Goal: Transaction & Acquisition: Purchase product/service

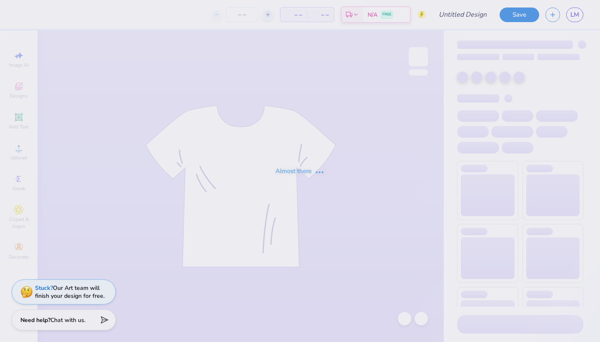
type input "Family Weekend 1"
type input "150"
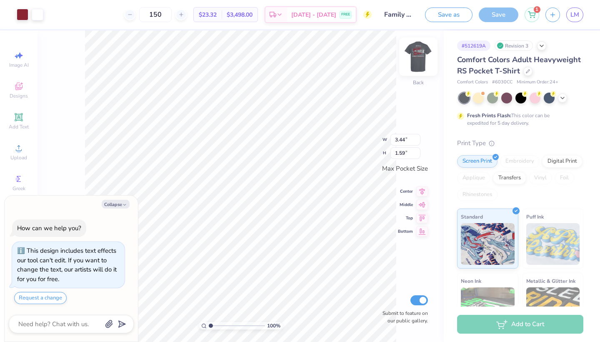
type textarea "x"
type input "3.45"
click at [413, 51] on img at bounding box center [418, 56] width 33 height 33
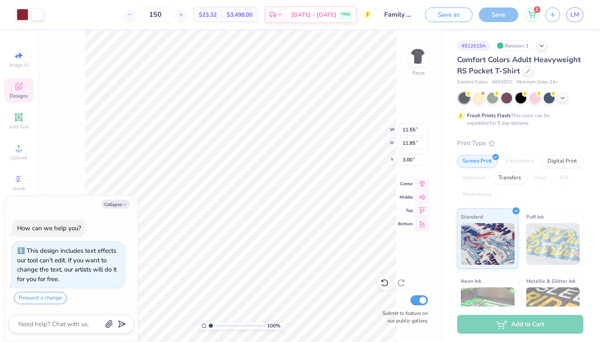
type textarea "x"
type input "12.21"
type input "12.53"
click at [388, 286] on icon at bounding box center [384, 282] width 8 height 8
type textarea "x"
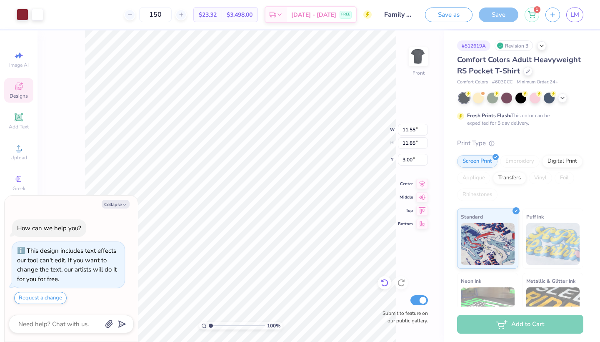
type input "12.35"
type input "12.67"
type input "2.18"
click at [385, 284] on icon at bounding box center [384, 282] width 8 height 8
type textarea "x"
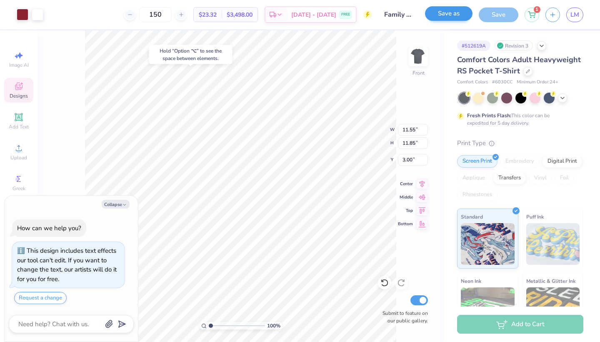
type input "2.40"
click at [385, 283] on icon at bounding box center [384, 282] width 8 height 8
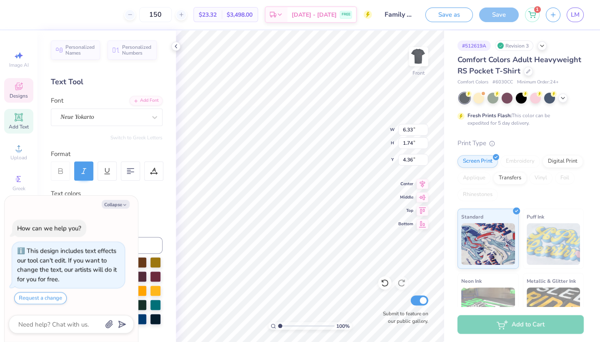
scroll to position [0, 0]
type textarea "x"
type input "8.13"
type input "2.23"
type input "4.30"
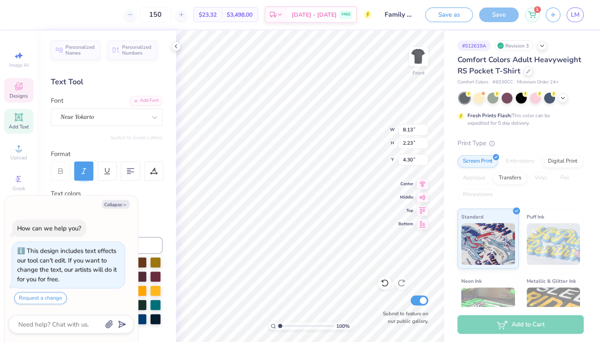
type textarea "x"
type input "4.19"
type textarea "x"
type input "4.01"
type textarea "x"
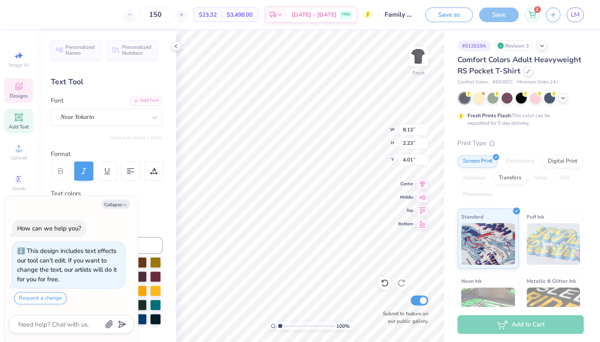
type input "4.19"
type textarea "x"
type input "7.78"
type input "2.13"
click at [386, 283] on icon at bounding box center [384, 282] width 8 height 8
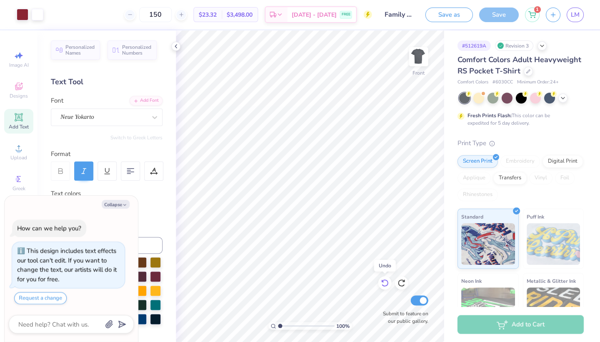
click at [386, 283] on icon at bounding box center [384, 282] width 8 height 8
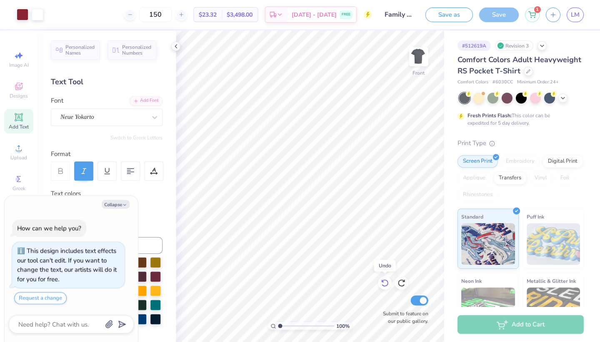
click at [386, 283] on icon at bounding box center [384, 282] width 8 height 8
click at [535, 11] on div "1" at bounding box center [532, 13] width 15 height 15
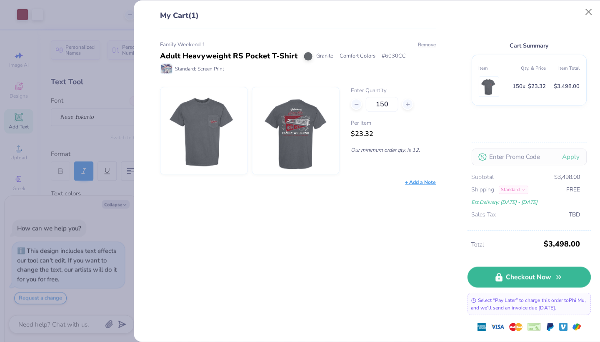
click at [432, 177] on div "Family Weekend 1 Adult Heavyweight RS Pocket T-Shirt Granite Comfort Colors # 6…" at bounding box center [298, 113] width 276 height 145
click at [432, 180] on div "+ Add a Note" at bounding box center [420, 182] width 31 height 8
click at [433, 157] on div "Enter Quantity 150 Per Item $23.32 Our minimum order qty. is 12." at bounding box center [392, 131] width 85 height 88
click at [128, 123] on div "My Cart (1) Family Weekend 1 Adult Heavyweight RS Pocket T-Shirt Granite Comfor…" at bounding box center [300, 171] width 600 height 342
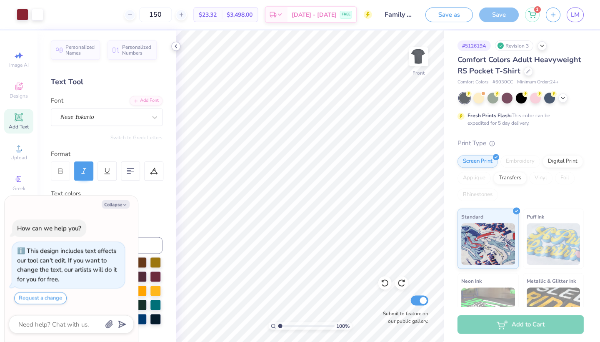
click at [180, 44] on div at bounding box center [175, 46] width 9 height 9
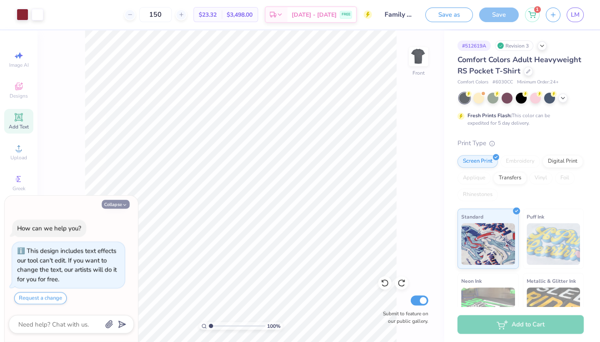
click at [115, 206] on button "Collapse" at bounding box center [116, 204] width 28 height 9
type textarea "x"
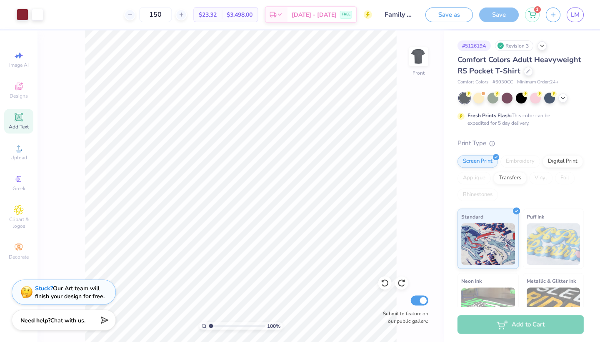
click at [506, 70] on span "Comfort Colors Adult Heavyweight RS Pocket T-Shirt" at bounding box center [519, 65] width 124 height 21
click at [526, 73] on div at bounding box center [527, 70] width 9 height 9
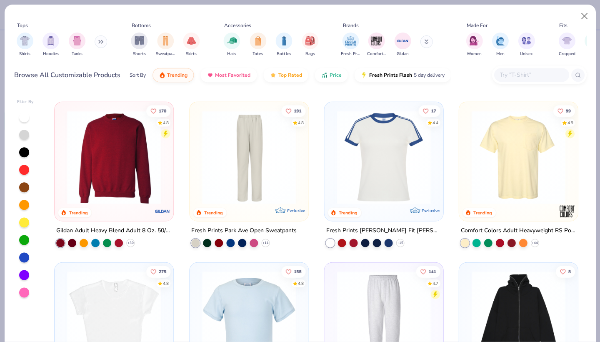
scroll to position [792, 0]
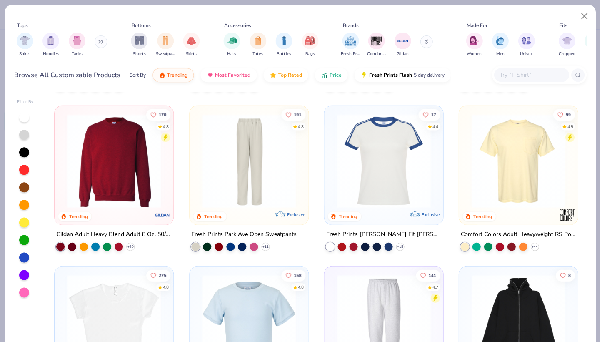
click at [555, 138] on div "99 4.9" at bounding box center [564, 125] width 22 height 33
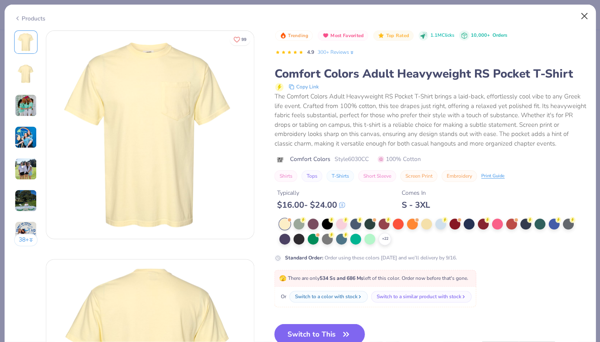
click at [582, 12] on button "Close" at bounding box center [584, 16] width 16 height 16
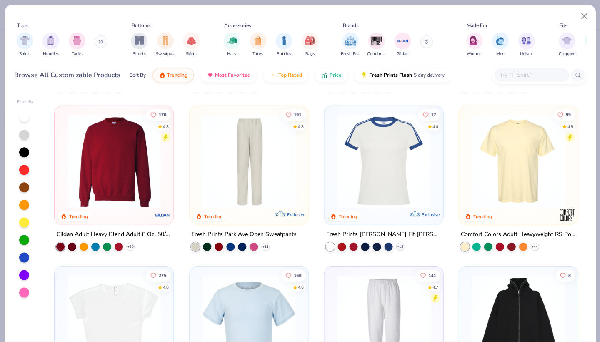
click at [522, 172] on img at bounding box center [518, 161] width 102 height 94
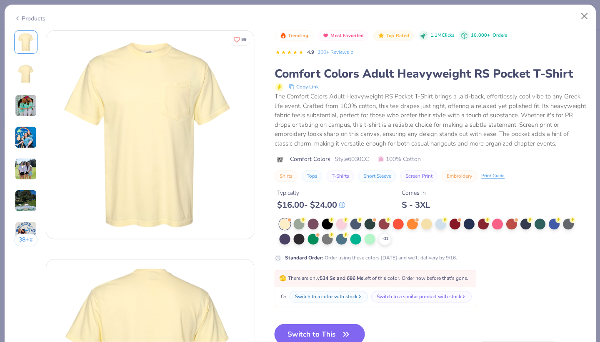
click at [420, 201] on div "S - 3XL" at bounding box center [415, 205] width 28 height 10
click at [384, 238] on polyline at bounding box center [384, 239] width 3 height 2
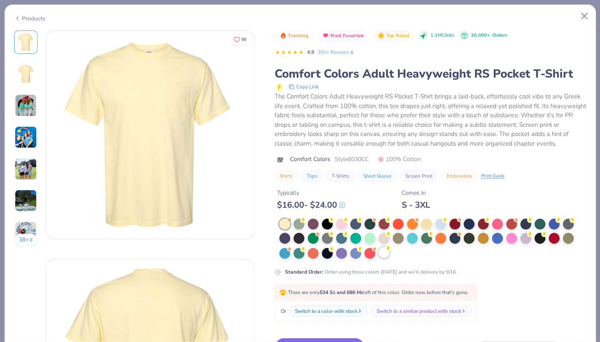
click at [384, 251] on div at bounding box center [383, 252] width 11 height 11
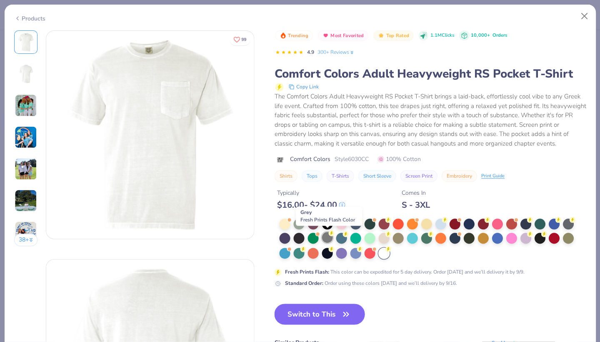
click at [329, 236] on div at bounding box center [327, 237] width 11 height 11
